Goal: Information Seeking & Learning: Learn about a topic

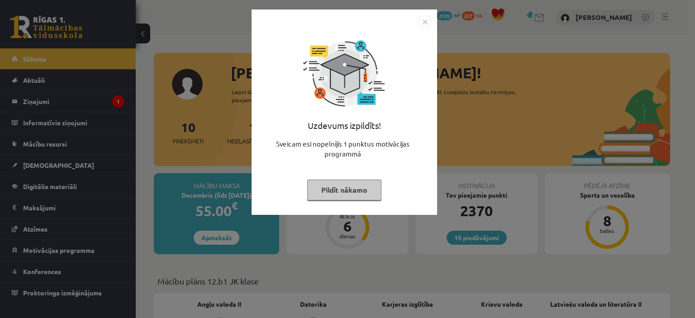
click at [370, 190] on button "Pildīt nākamo" at bounding box center [344, 190] width 74 height 21
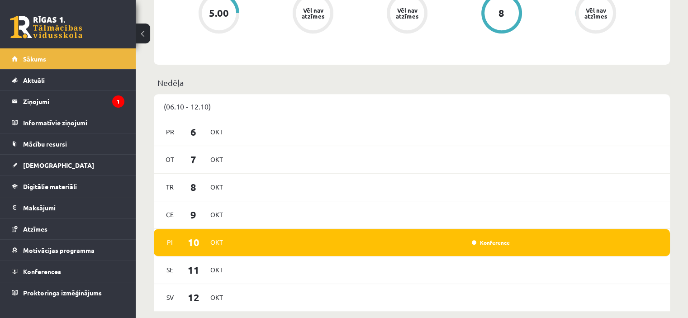
scroll to position [413, 0]
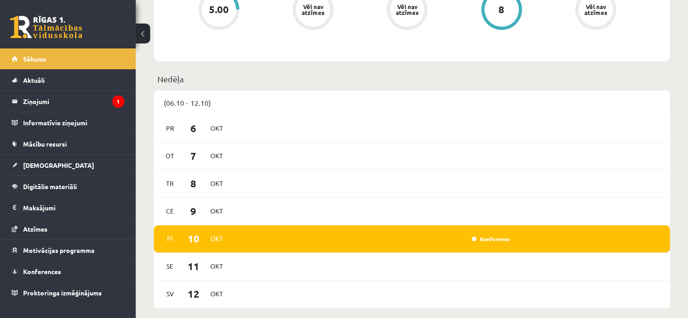
click at [491, 243] on div "Konference" at bounding box center [489, 238] width 45 height 9
click at [489, 240] on link "Konference" at bounding box center [491, 238] width 38 height 7
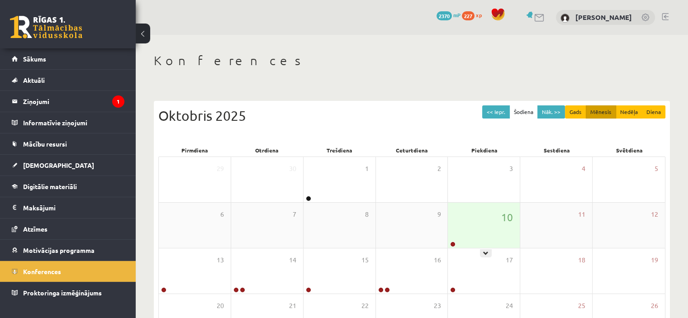
click at [490, 224] on div "10" at bounding box center [484, 225] width 72 height 45
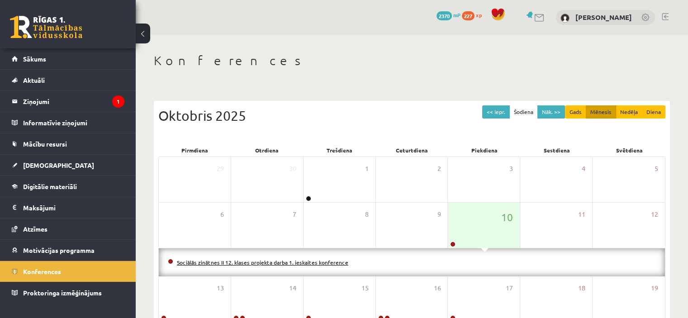
click at [290, 262] on link "Sociālās zinātnes II 12. klases projekta darba 1. ieskaites konference" at bounding box center [262, 262] width 171 height 7
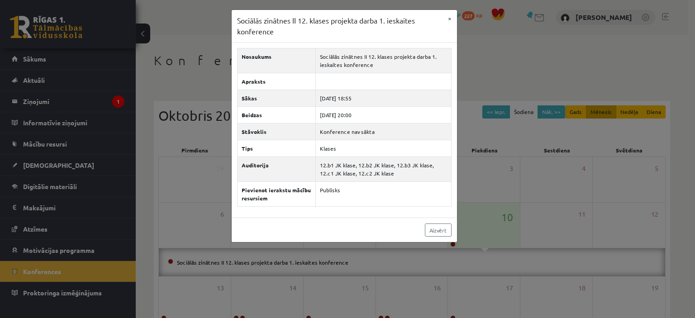
click at [502, 170] on div "Sociālās zinātnes II 12. klases projekta darba 1. ieskaites konference × Nosauk…" at bounding box center [347, 159] width 695 height 318
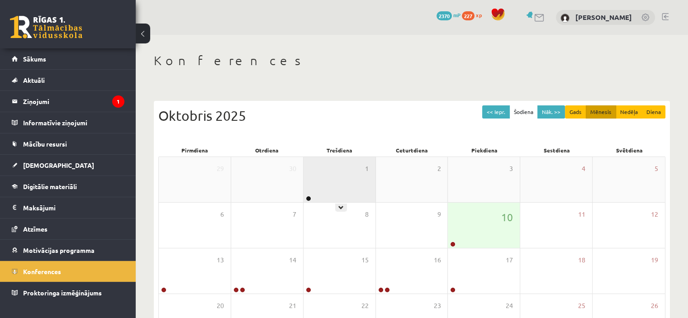
click at [319, 189] on div "1" at bounding box center [340, 179] width 72 height 45
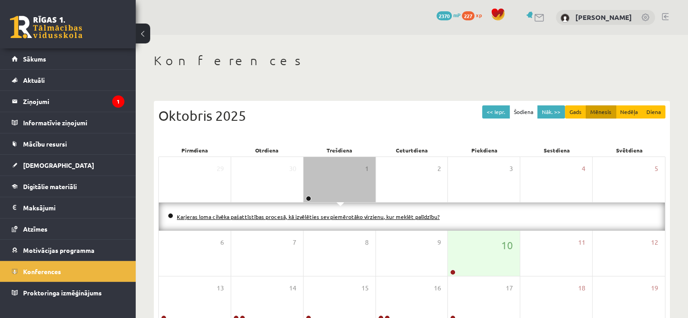
click at [266, 217] on link "Karjeras loma cilvēka pašattīstības procesā, kā izvēlēties sev piemērotāko virz…" at bounding box center [308, 216] width 263 height 7
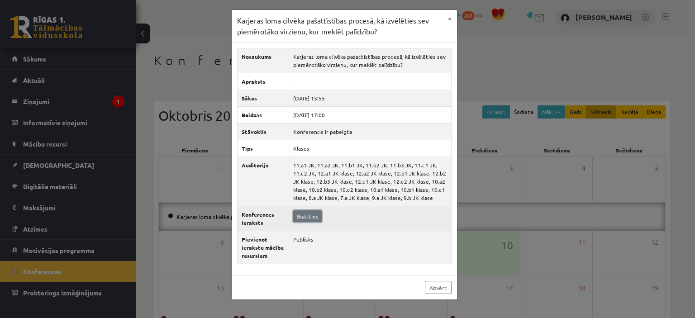
click at [309, 217] on link "Skatīties" at bounding box center [307, 216] width 29 height 12
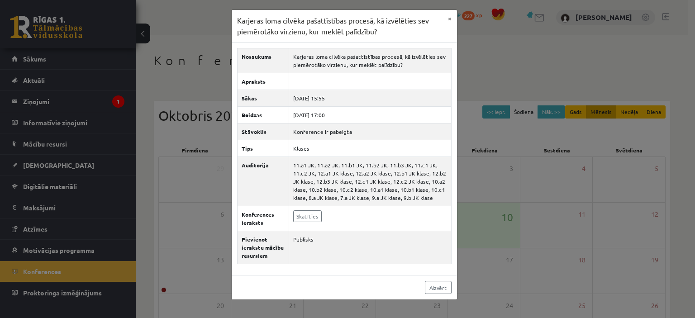
click at [561, 30] on div "Karjeras loma cilvēka pašattīstības procesā, kā izvēlēties sev piemērotāko virz…" at bounding box center [347, 159] width 695 height 318
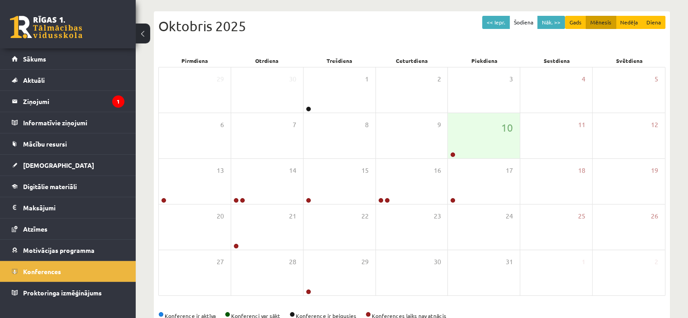
scroll to position [89, 0]
click at [500, 18] on button "<< Iepr." at bounding box center [496, 22] width 28 height 13
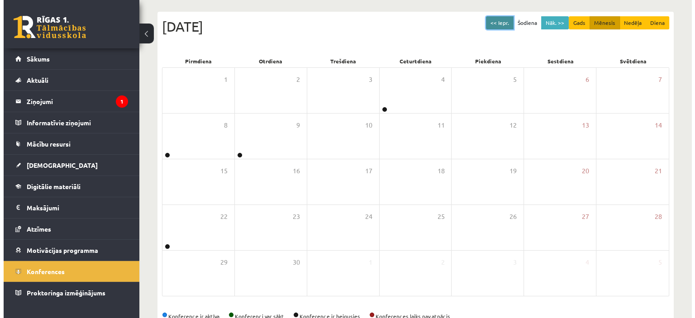
scroll to position [114, 0]
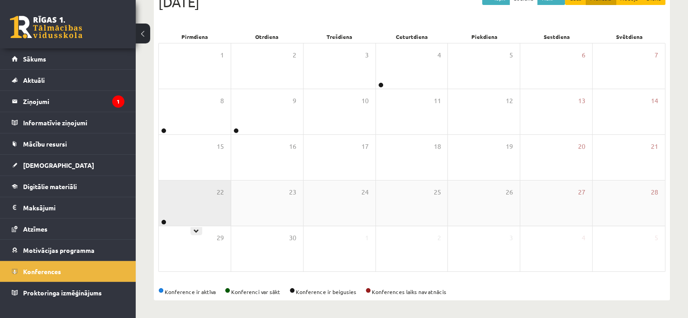
click at [204, 183] on div "22" at bounding box center [195, 203] width 72 height 45
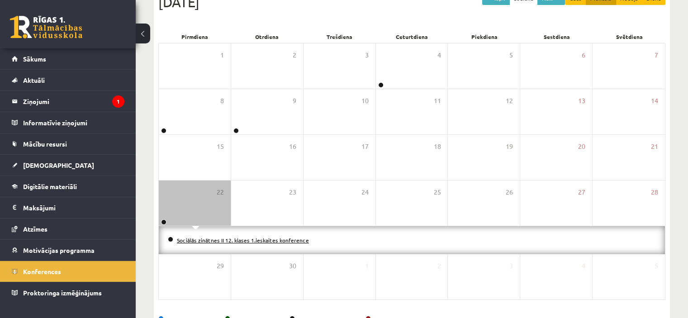
click at [273, 238] on link "Sociālās zinātnes II 12. klases 1.ieskaites konference" at bounding box center [243, 240] width 132 height 7
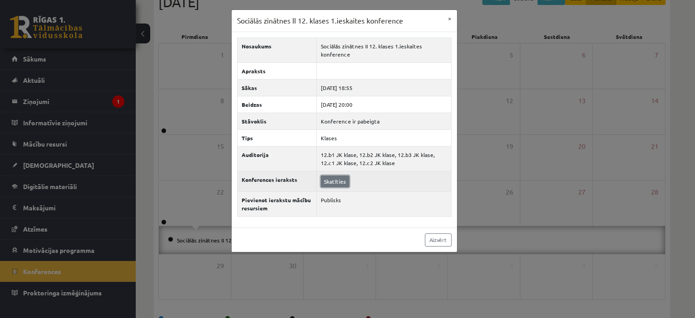
click at [335, 184] on link "Skatīties" at bounding box center [335, 182] width 29 height 12
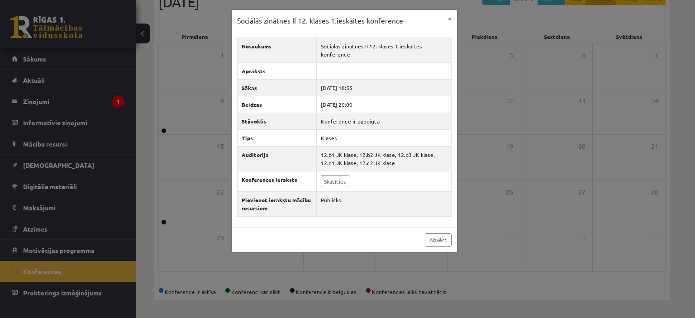
click at [510, 153] on div "Sociālās zinātnes II 12. klases 1.ieskaites konference × Nosaukums Sociālās zin…" at bounding box center [347, 159] width 695 height 318
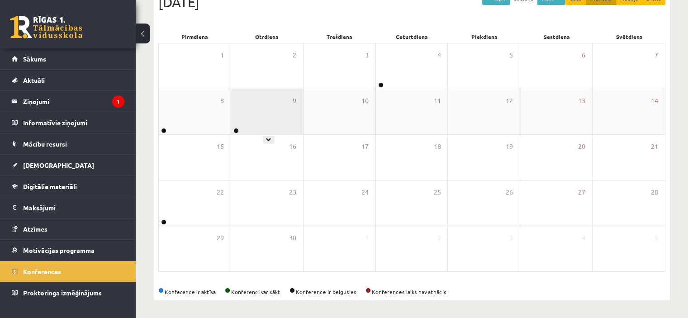
click at [244, 123] on div "9" at bounding box center [267, 111] width 72 height 45
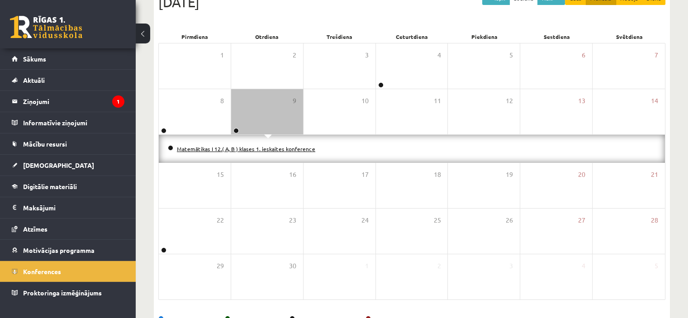
click at [228, 146] on link "Matemātikas I 12.( A, B ) klases 1. ieskaites konference" at bounding box center [246, 148] width 138 height 7
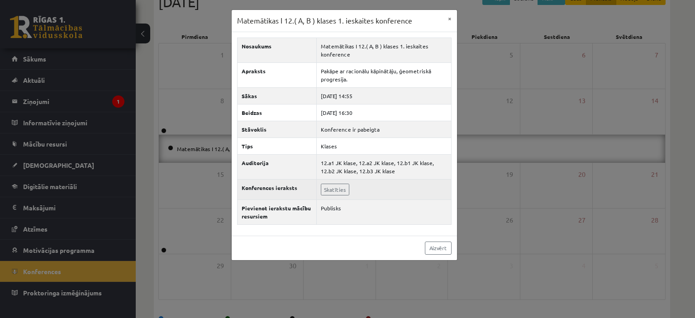
click at [327, 181] on td "Skatīties" at bounding box center [383, 189] width 135 height 20
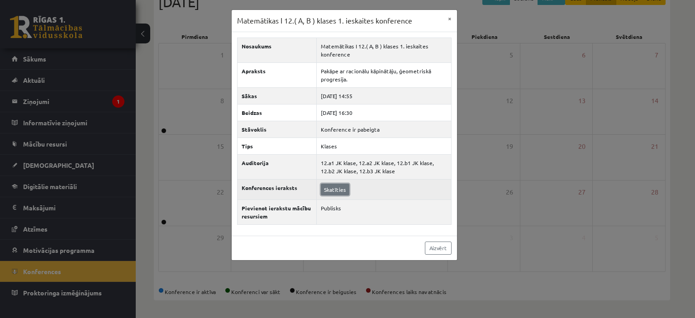
click at [331, 190] on link "Skatīties" at bounding box center [335, 190] width 29 height 12
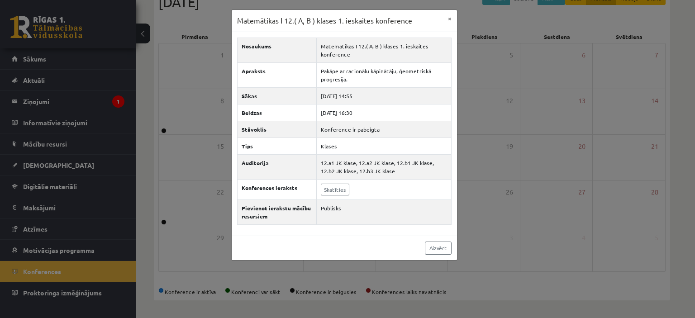
click at [556, 144] on div "Matemātikas I 12.( A, B ) klases 1. ieskaites konference × Nosaukums Matemātika…" at bounding box center [347, 159] width 695 height 318
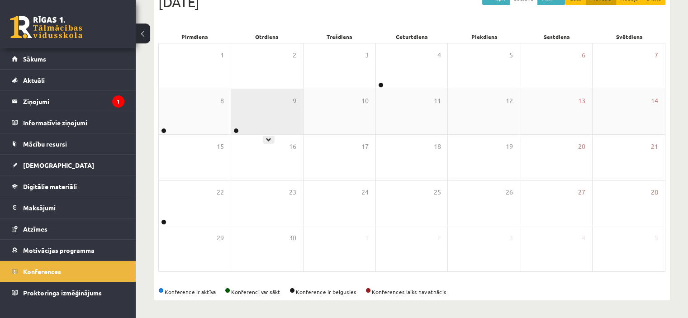
click at [253, 117] on div "9" at bounding box center [267, 111] width 72 height 45
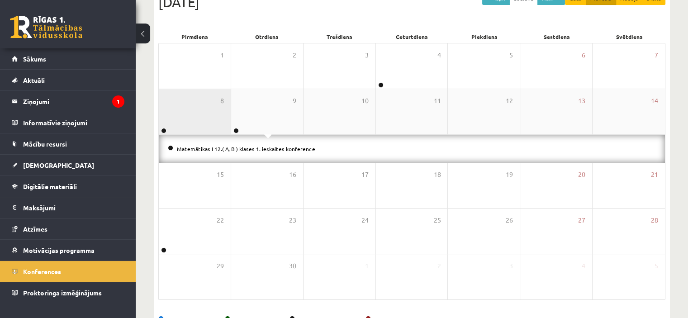
click at [167, 123] on div "8" at bounding box center [195, 111] width 72 height 45
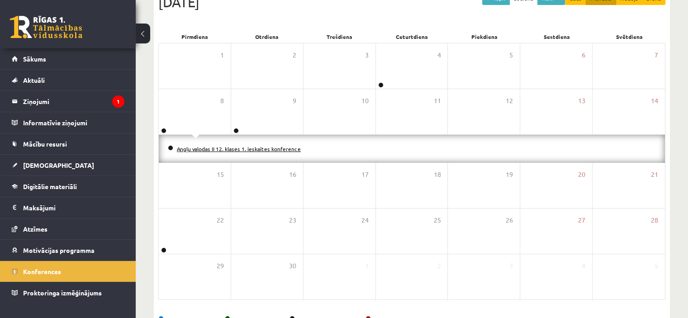
click at [186, 146] on link "Angļu valodas II 12. klases 1. ieskaites konference" at bounding box center [239, 148] width 124 height 7
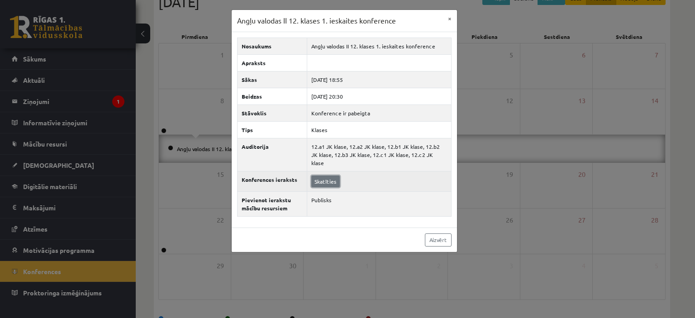
click at [326, 176] on link "Skatīties" at bounding box center [325, 182] width 29 height 12
